Goal: Task Accomplishment & Management: Manage account settings

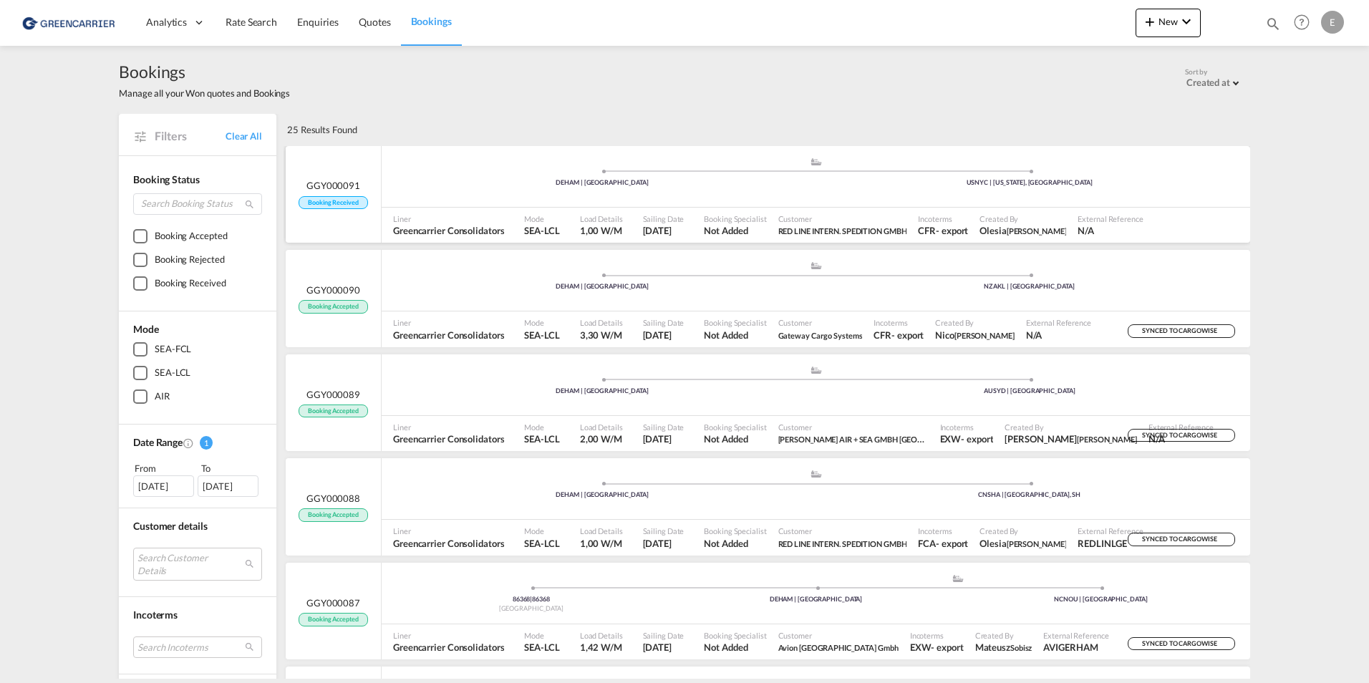
click at [327, 190] on span "GGY000091" at bounding box center [334, 185] width 54 height 13
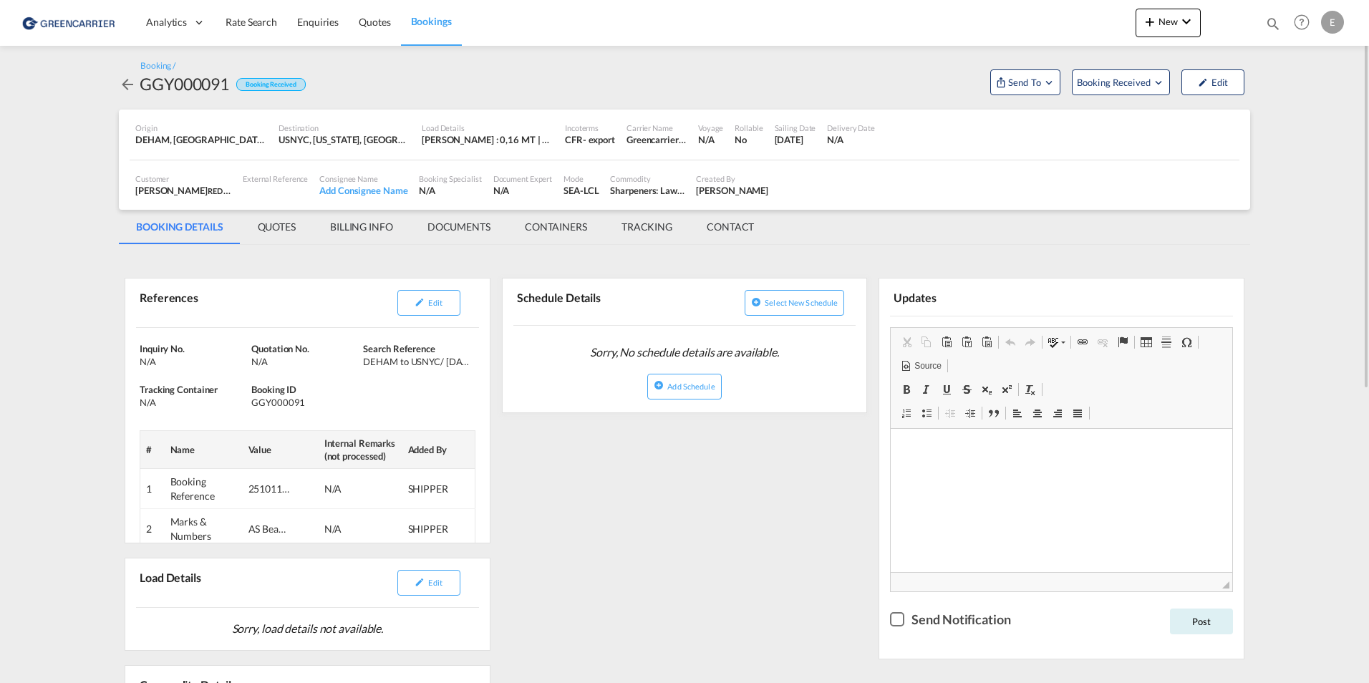
click at [1184, 2] on div "New Quote Bookings Bookings Quotes Enquiries Help Resources Product Release E M…" at bounding box center [1242, 22] width 212 height 44
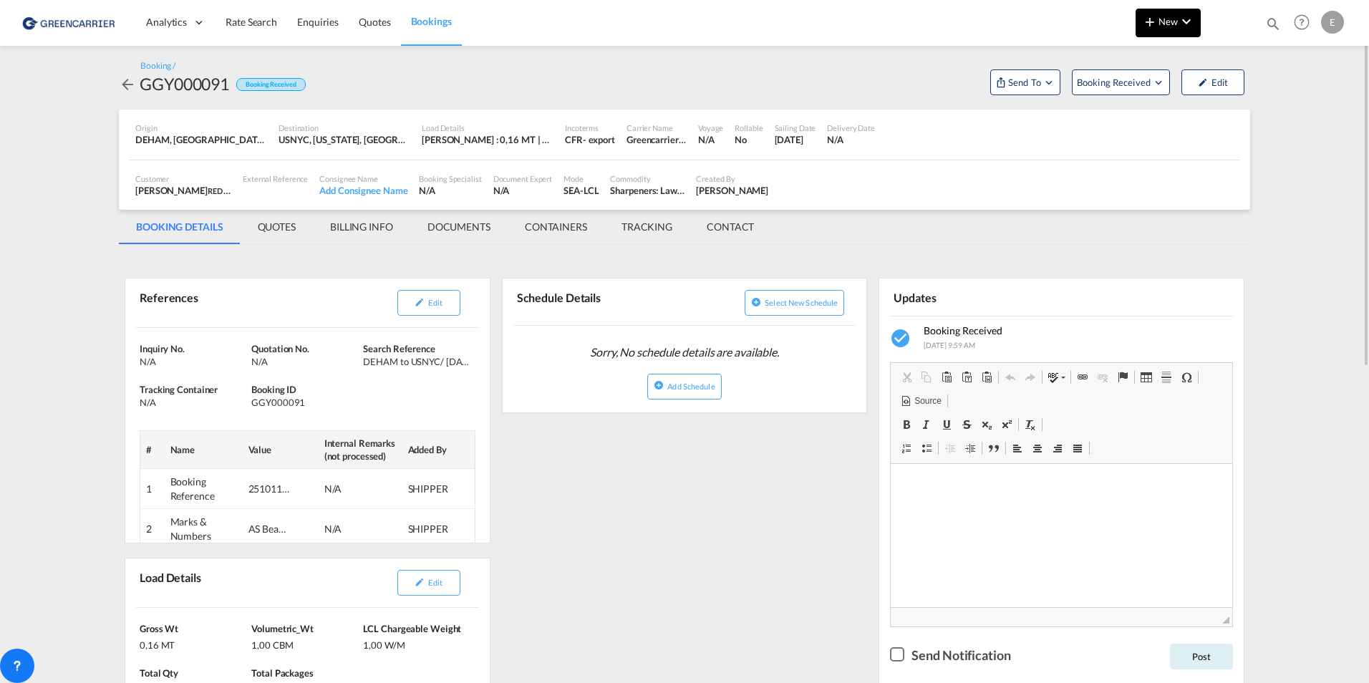
click at [1183, 19] on md-icon "icon-chevron-down" at bounding box center [1186, 21] width 17 height 17
click at [1180, 21] on md-backdrop at bounding box center [684, 341] width 1369 height 683
click at [1041, 79] on span "Send To" at bounding box center [1025, 82] width 36 height 14
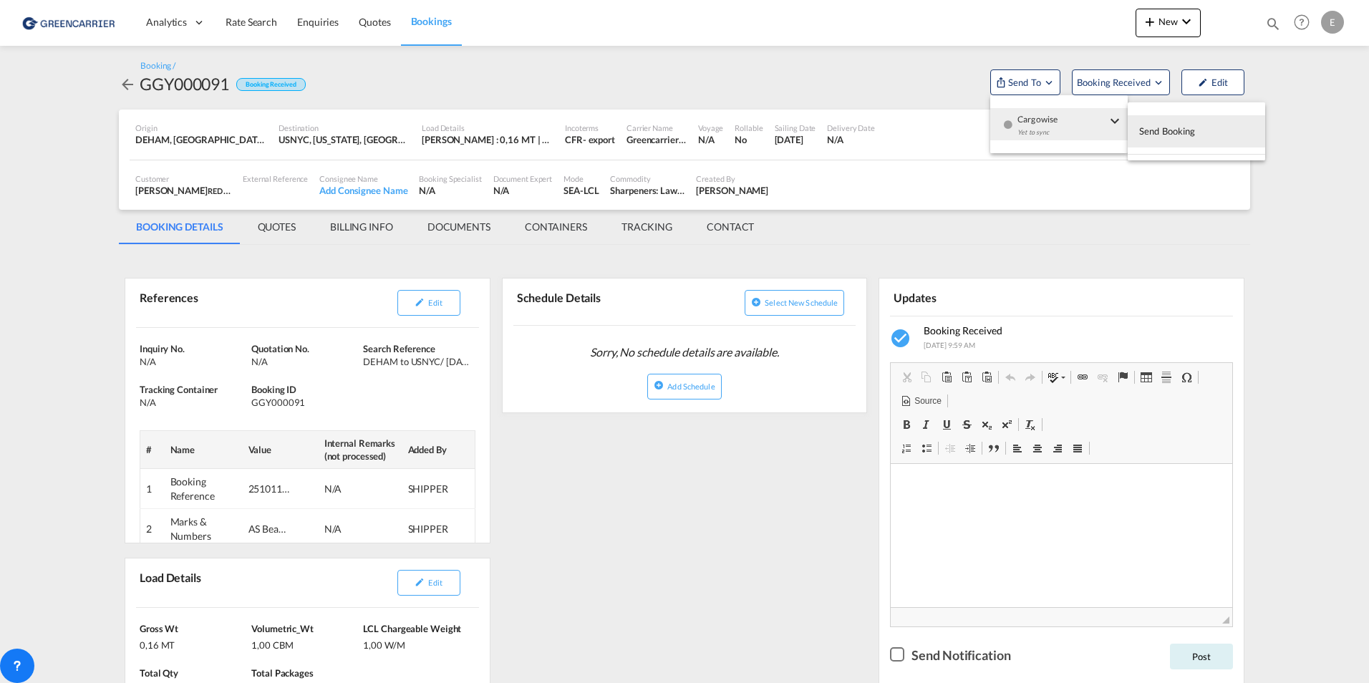
click at [1032, 129] on div "Yet to sync" at bounding box center [1062, 136] width 89 height 30
click at [1190, 127] on span "Send Booking" at bounding box center [1167, 131] width 57 height 23
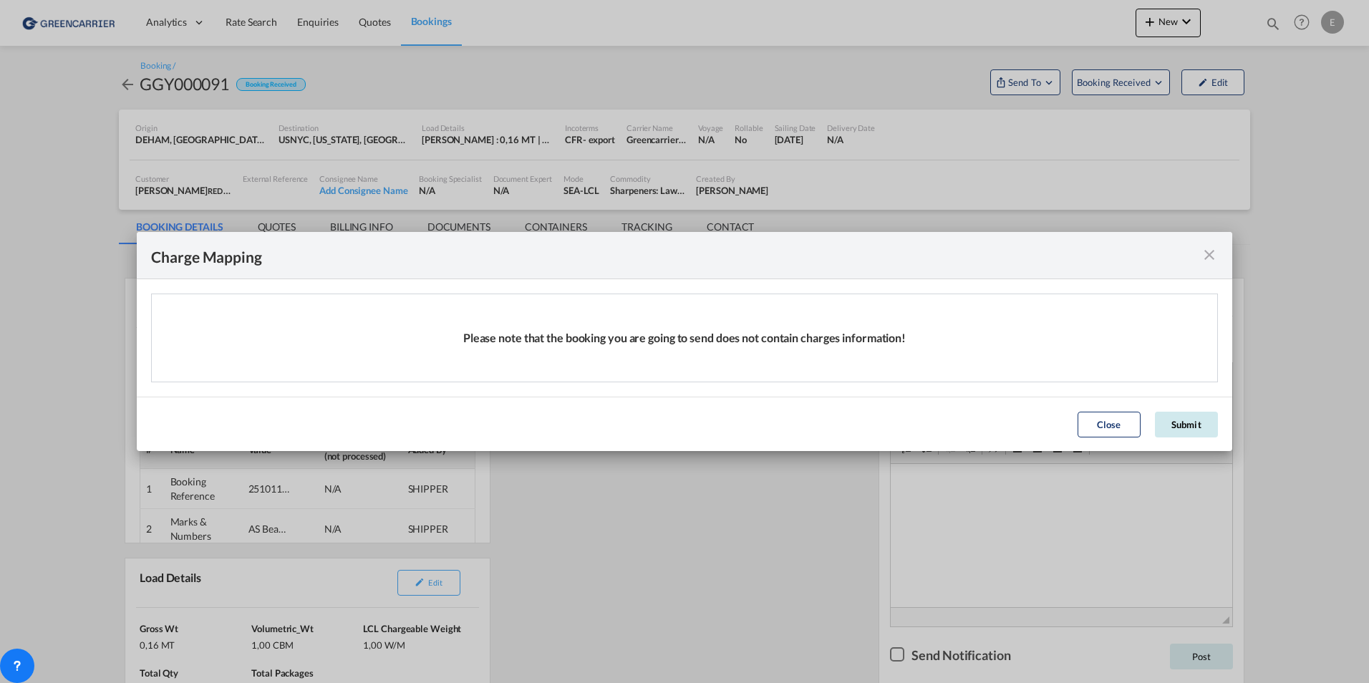
click at [1185, 418] on button "Submit" at bounding box center [1186, 425] width 63 height 26
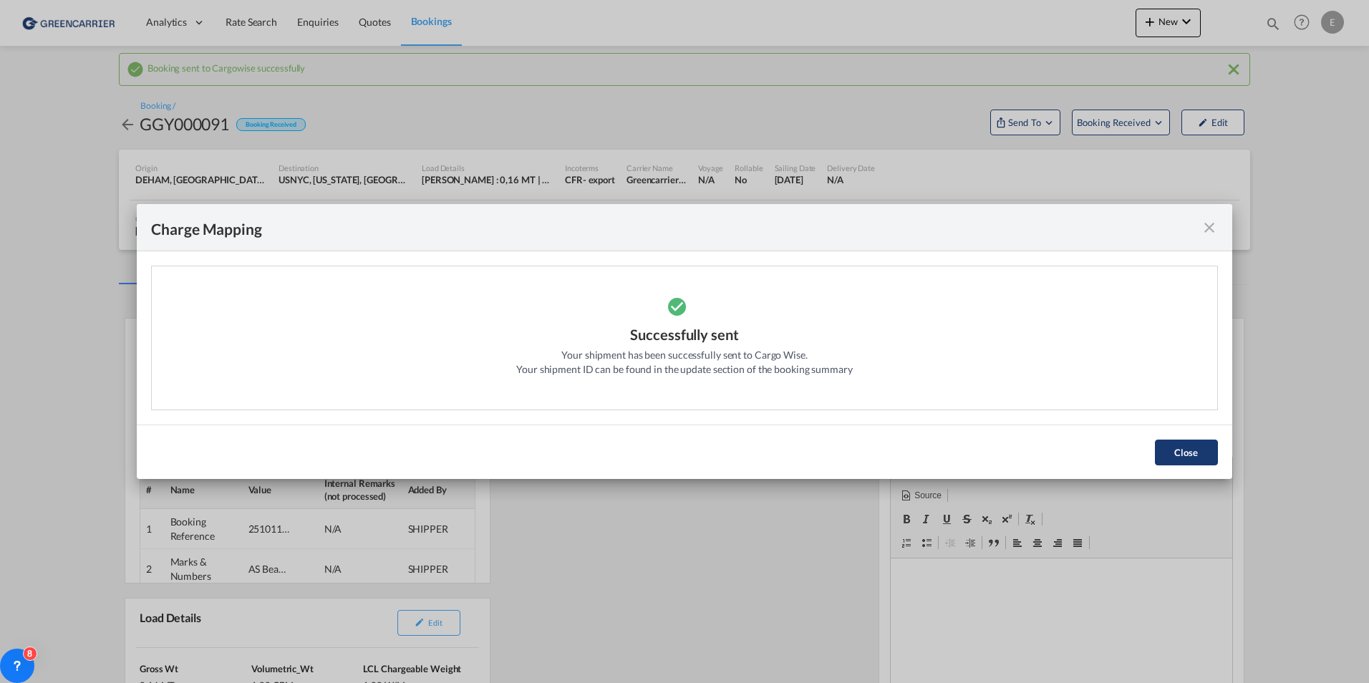
click at [1192, 456] on button "Close" at bounding box center [1186, 453] width 63 height 26
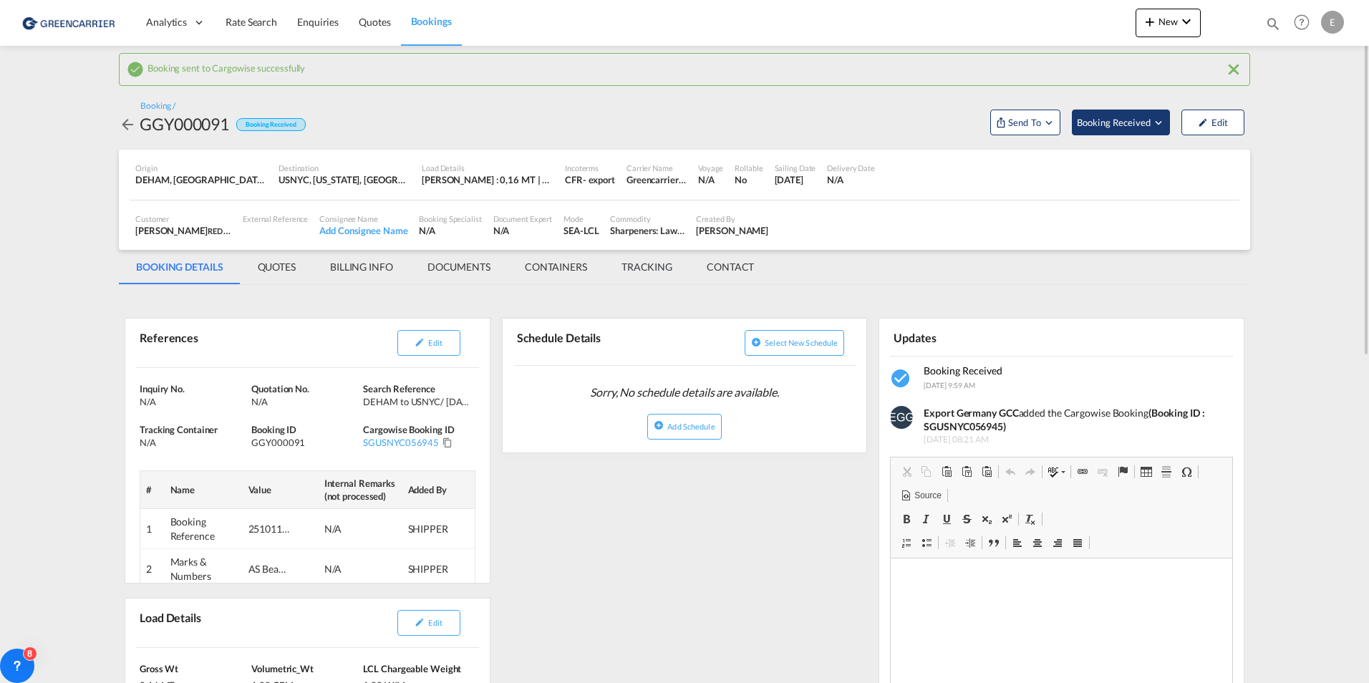
click at [1126, 110] on button "Booking Received" at bounding box center [1121, 123] width 98 height 26
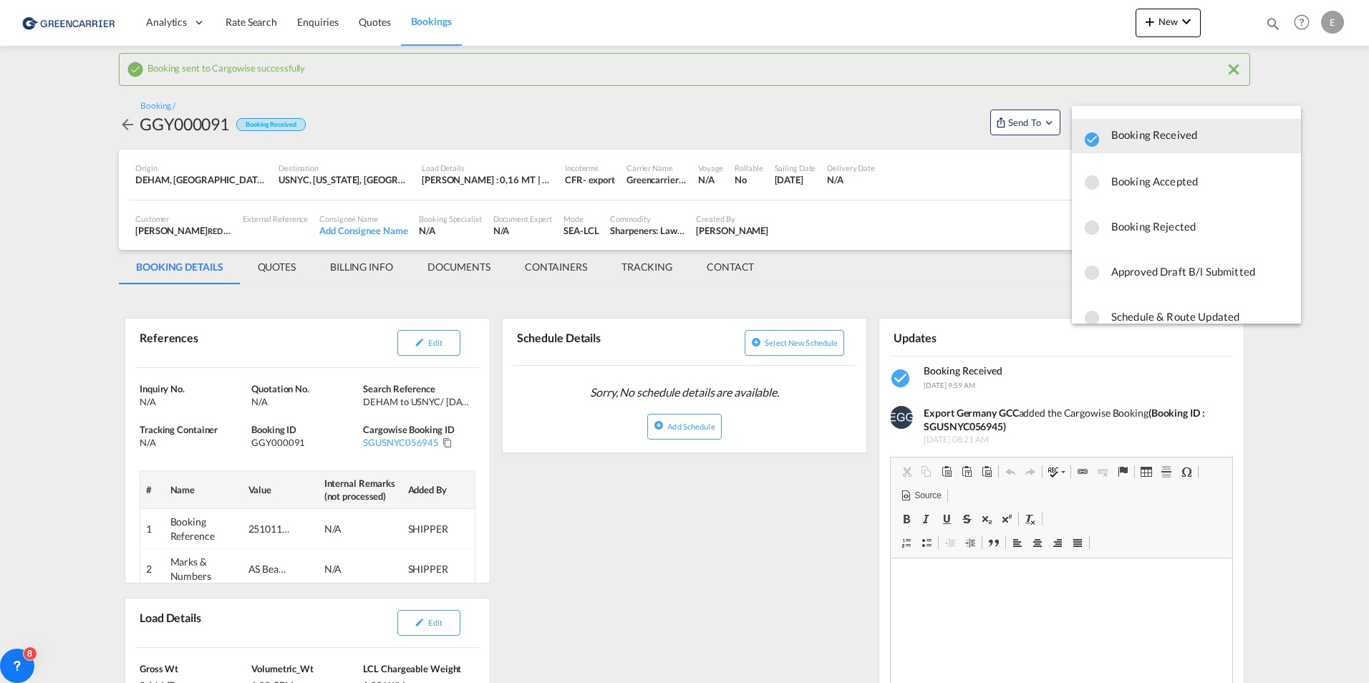
drag, startPoint x: 1140, startPoint y: 190, endPoint x: 1140, endPoint y: 204, distance: 14.3
click at [1140, 200] on md-menu-content "Booking Received Booking Accepted Booking Rejected Approved Draft B/l Submitted…" at bounding box center [1186, 215] width 229 height 218
click at [1140, 180] on span "Booking Accepted" at bounding box center [1201, 181] width 178 height 26
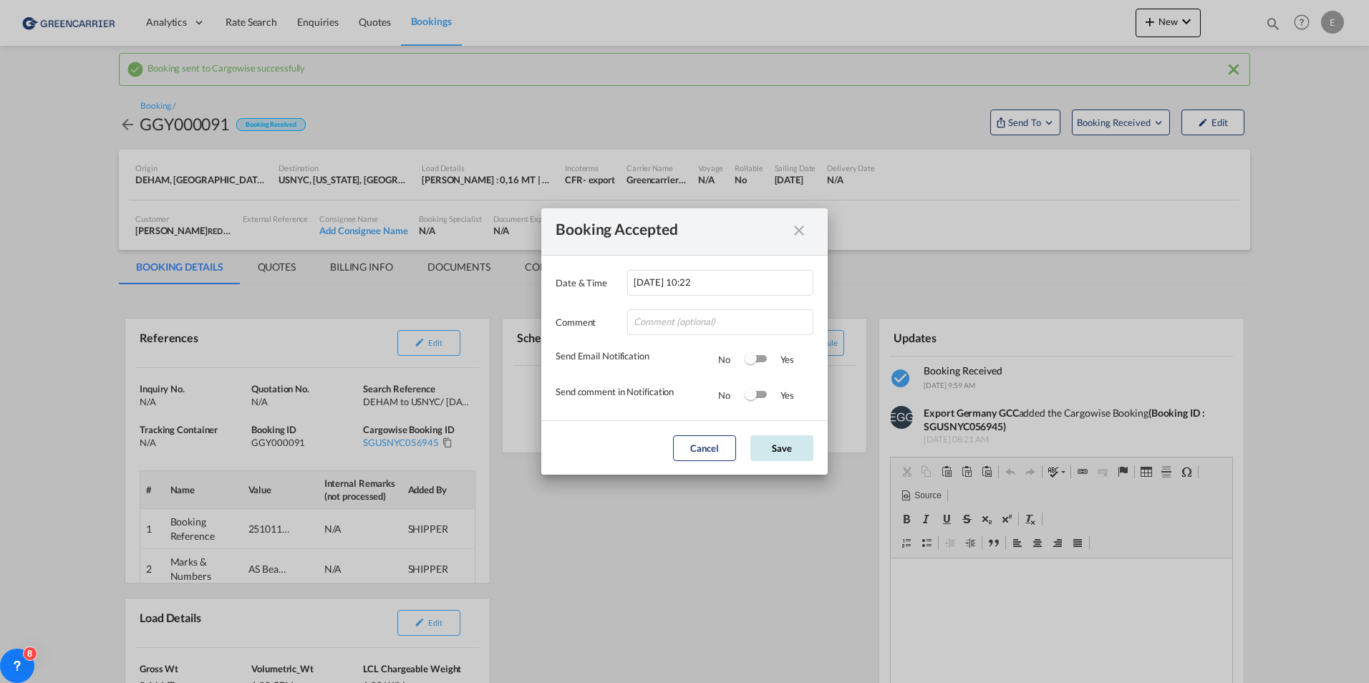
click at [769, 444] on button "Save" at bounding box center [782, 448] width 63 height 26
